Goal: Task Accomplishment & Management: Complete application form

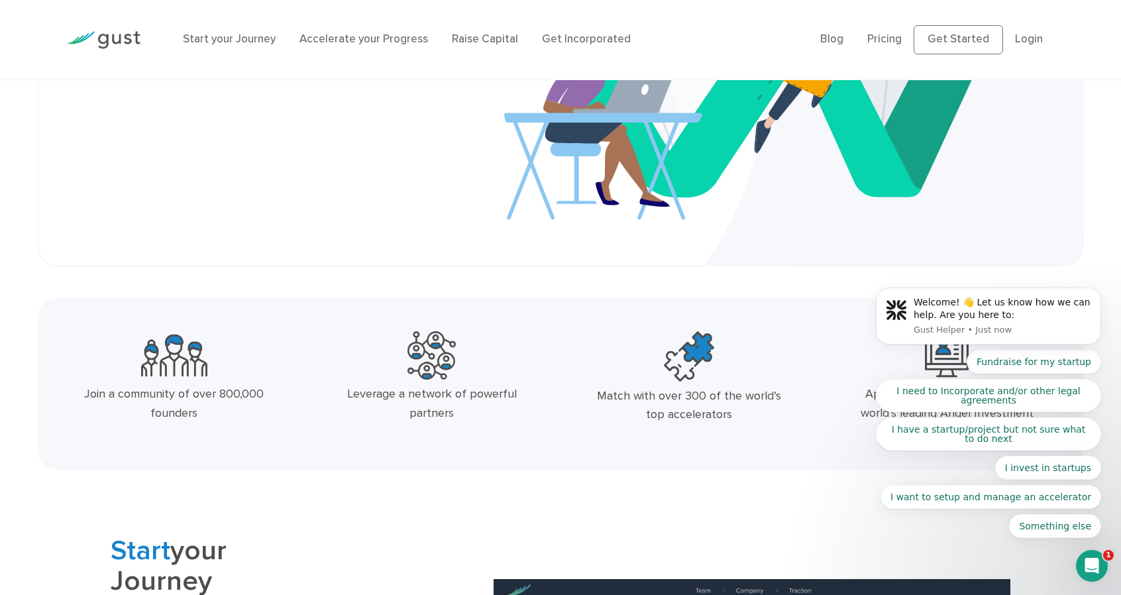
scroll to position [331, 0]
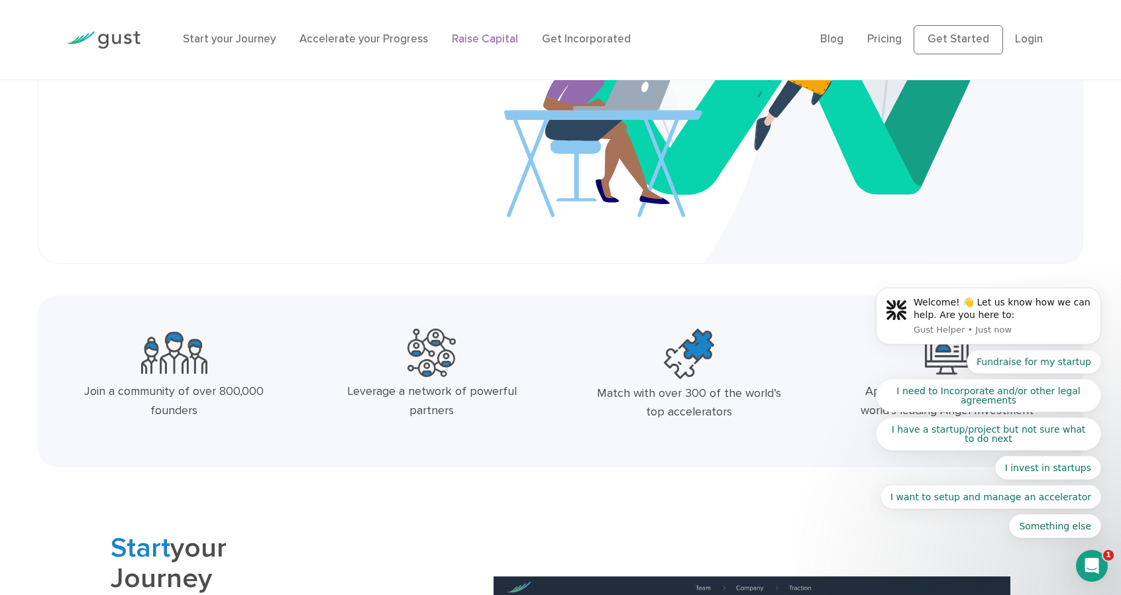
click at [504, 44] on link "Raise Capital" at bounding box center [485, 38] width 66 height 13
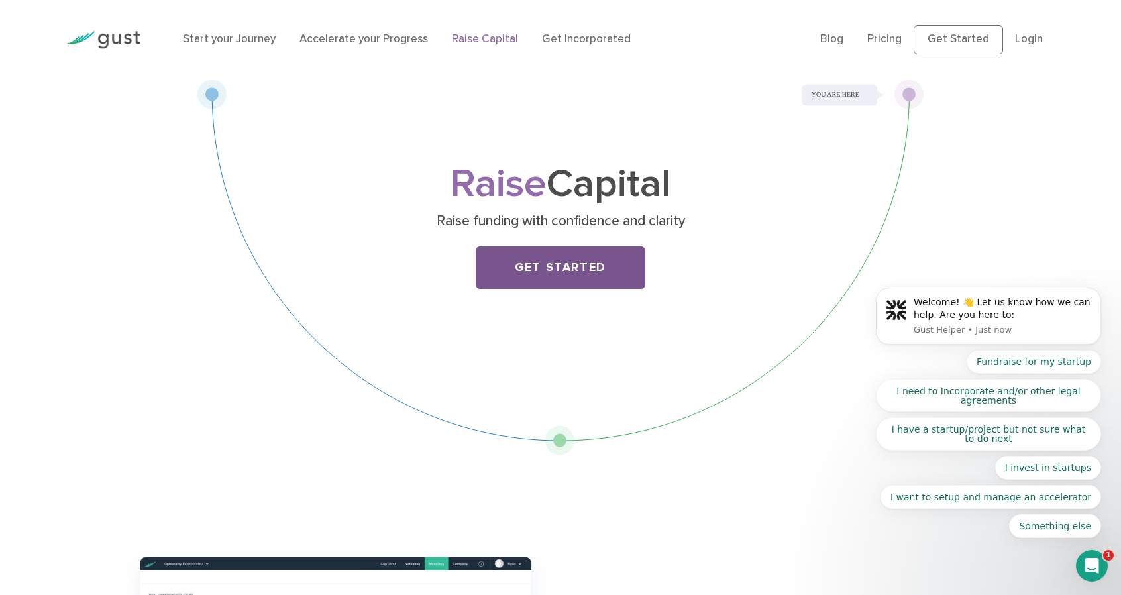
click at [579, 280] on link "Get Started" at bounding box center [561, 268] width 170 height 42
